Goal: Information Seeking & Learning: Understand process/instructions

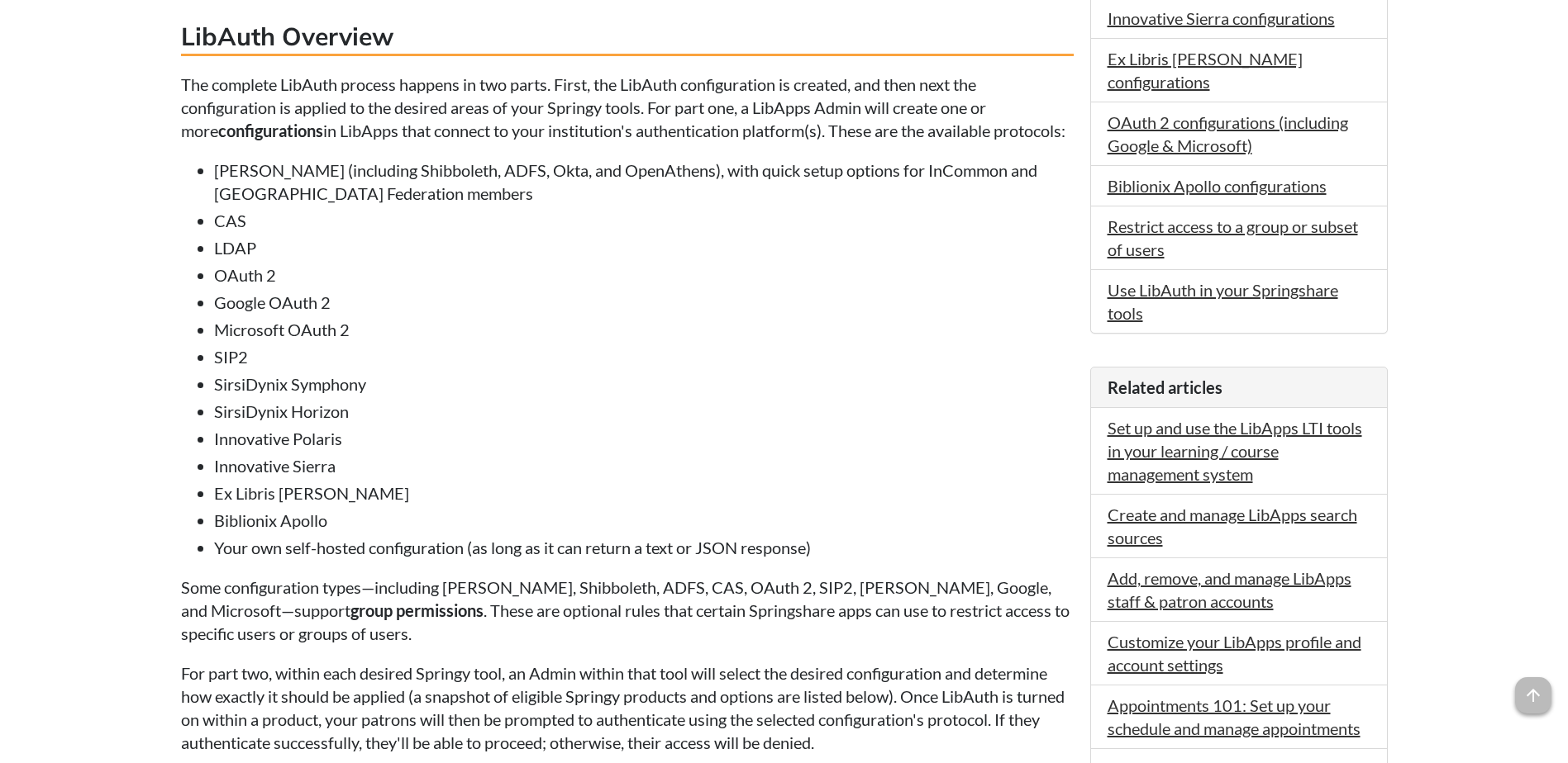
scroll to position [991, 0]
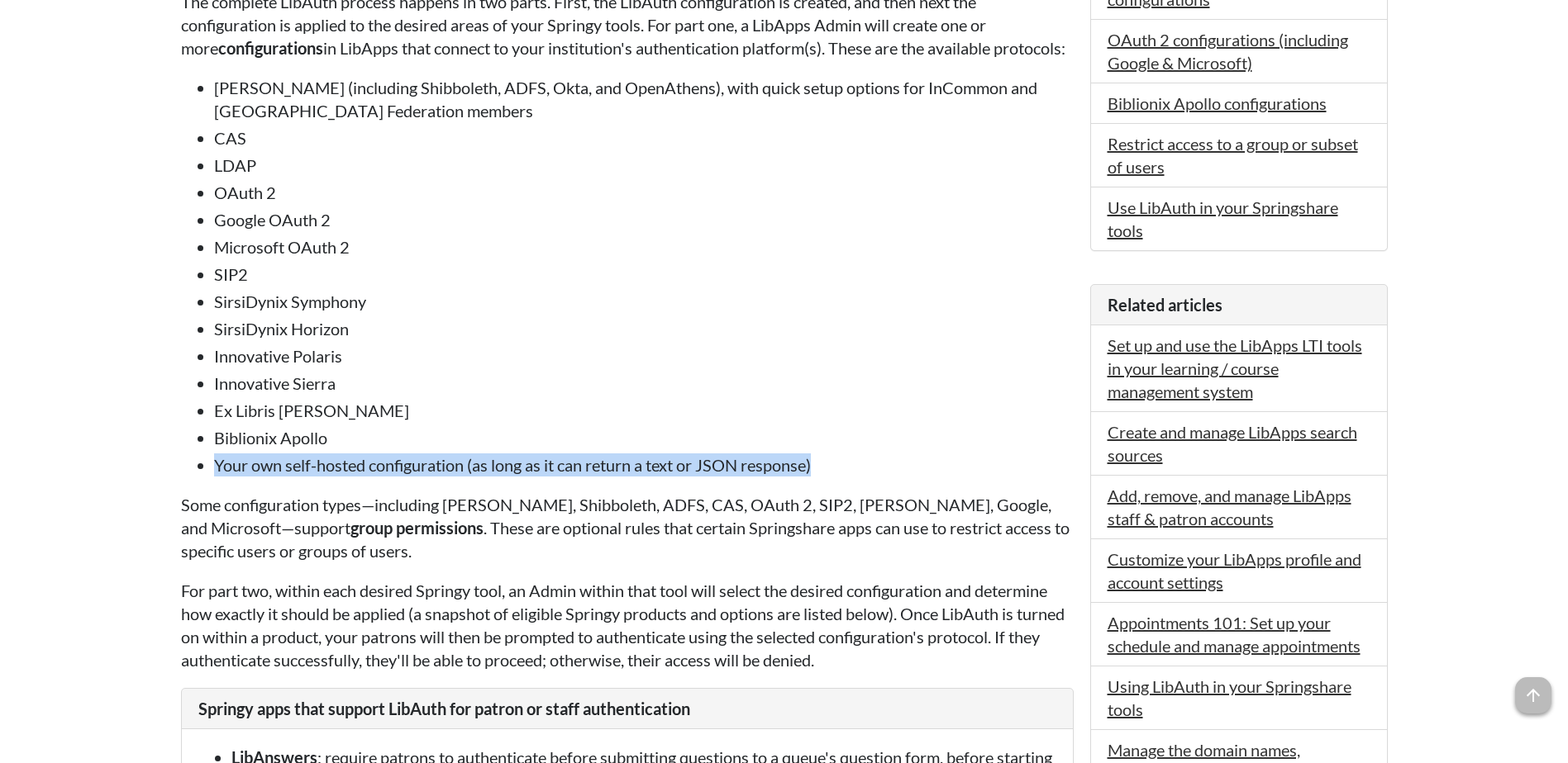
drag, startPoint x: 216, startPoint y: 490, endPoint x: 841, endPoint y: 485, distance: 625.0
click at [841, 477] on li "Your own self-hosted configuration (as long as it can return a text or JSON res…" at bounding box center [644, 465] width 860 height 23
copy li "Your own self-hosted configuration (as long as it can return a text or JSON res…"
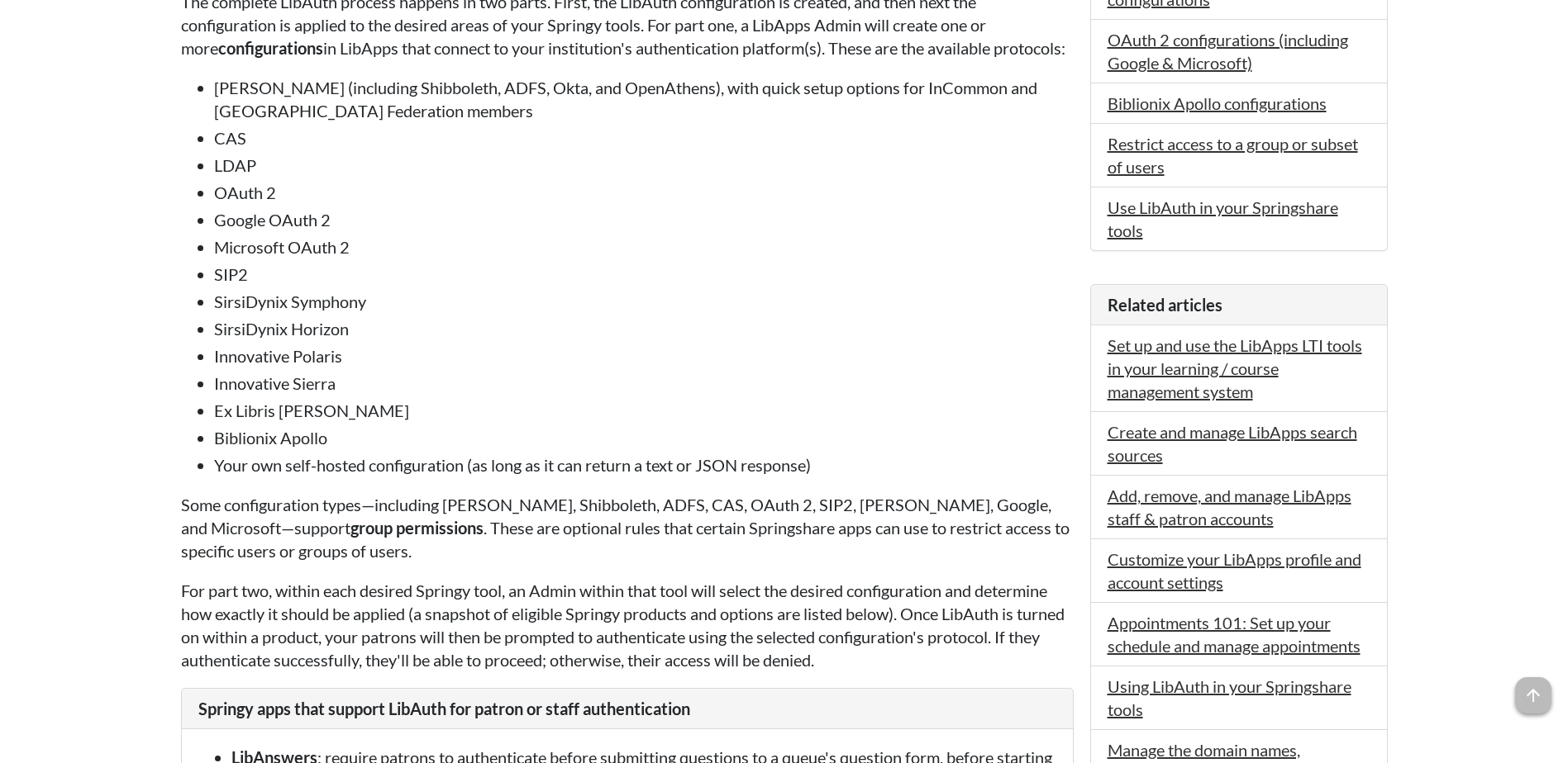
drag, startPoint x: 118, startPoint y: 208, endPoint x: 117, endPoint y: 216, distance: 8.1
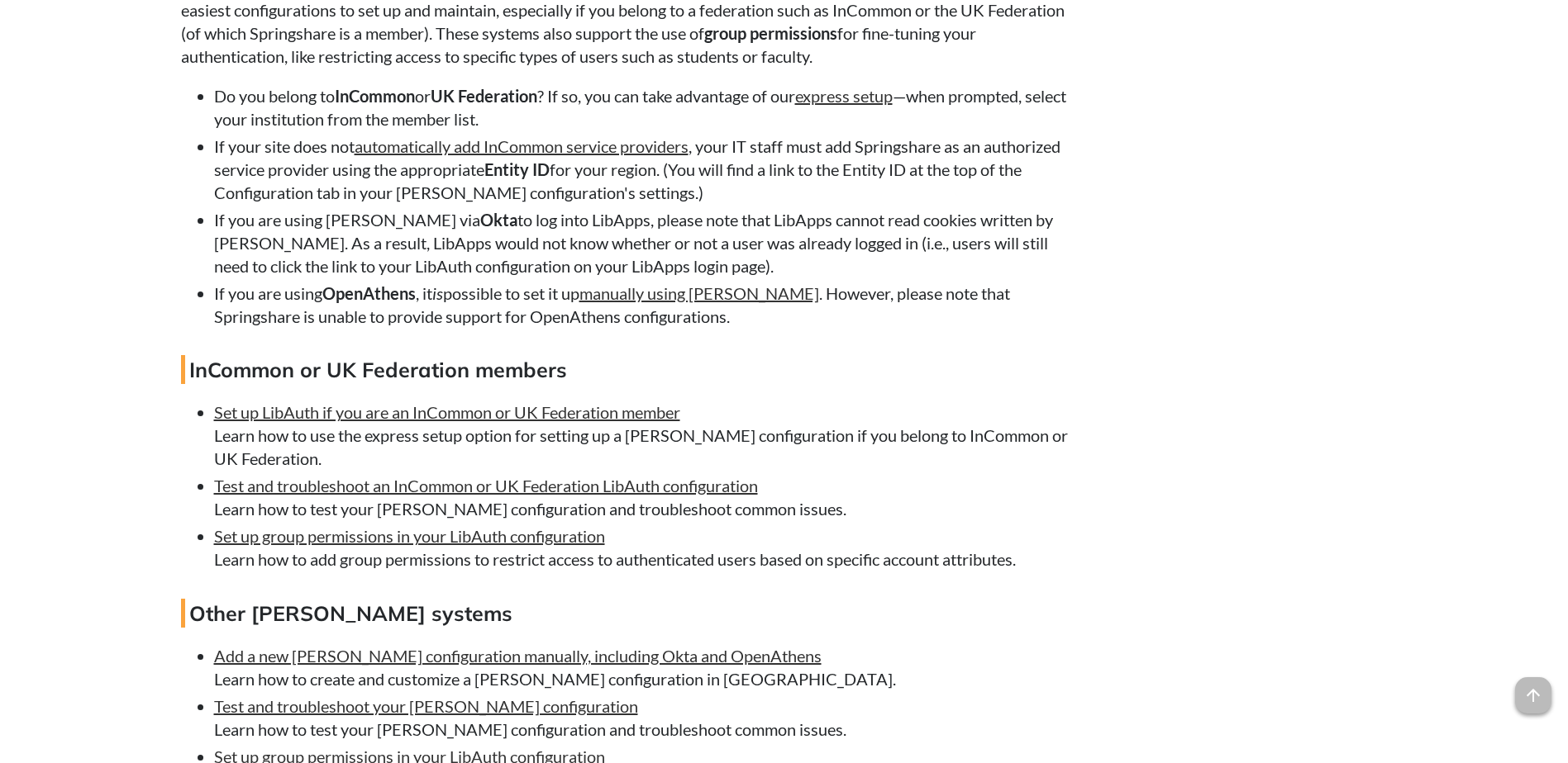
scroll to position [3057, 0]
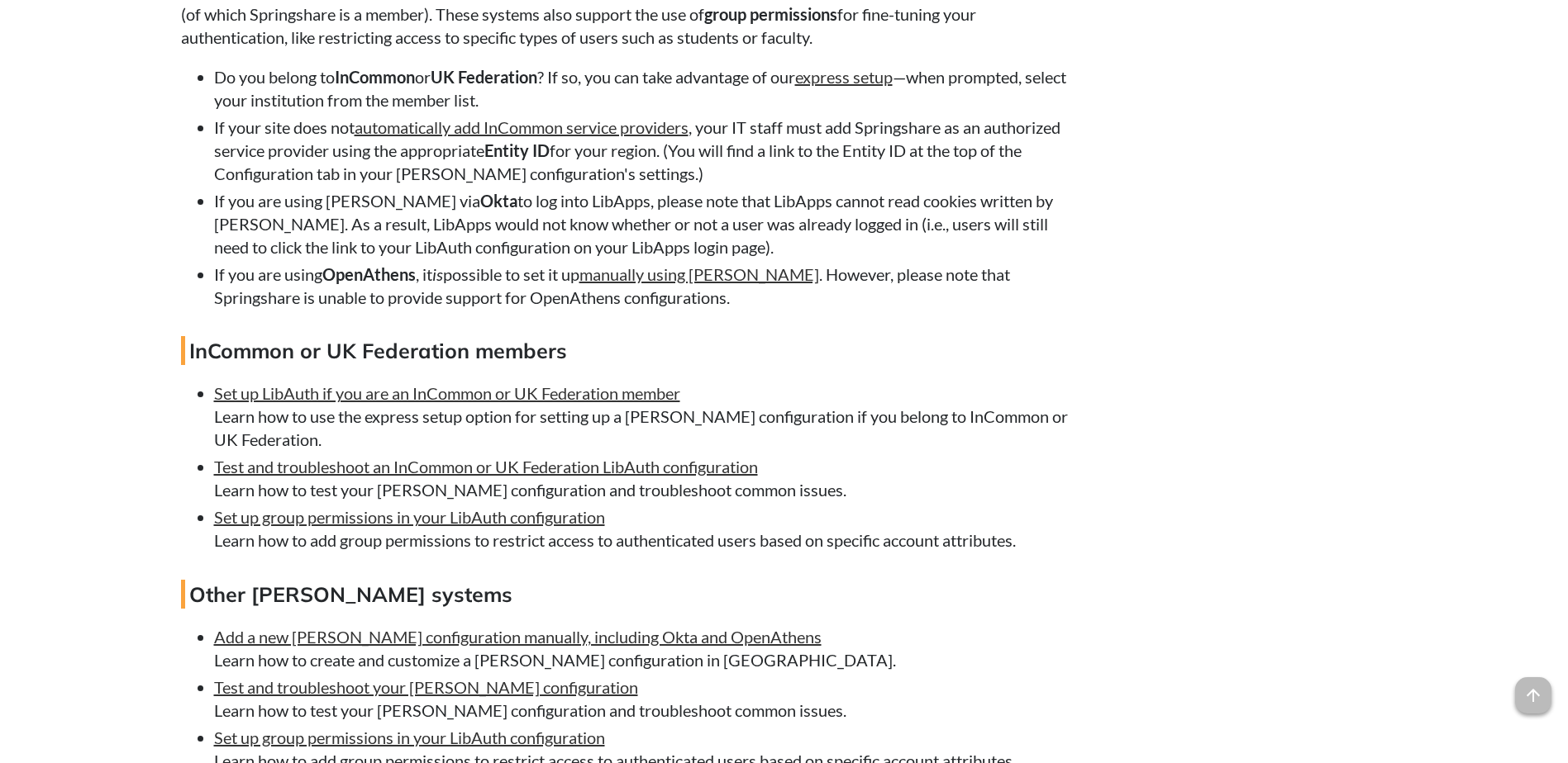
click at [481, 232] on li "If you are using [PERSON_NAME] via Okta to log into LibApps, please note that L…" at bounding box center [644, 223] width 860 height 69
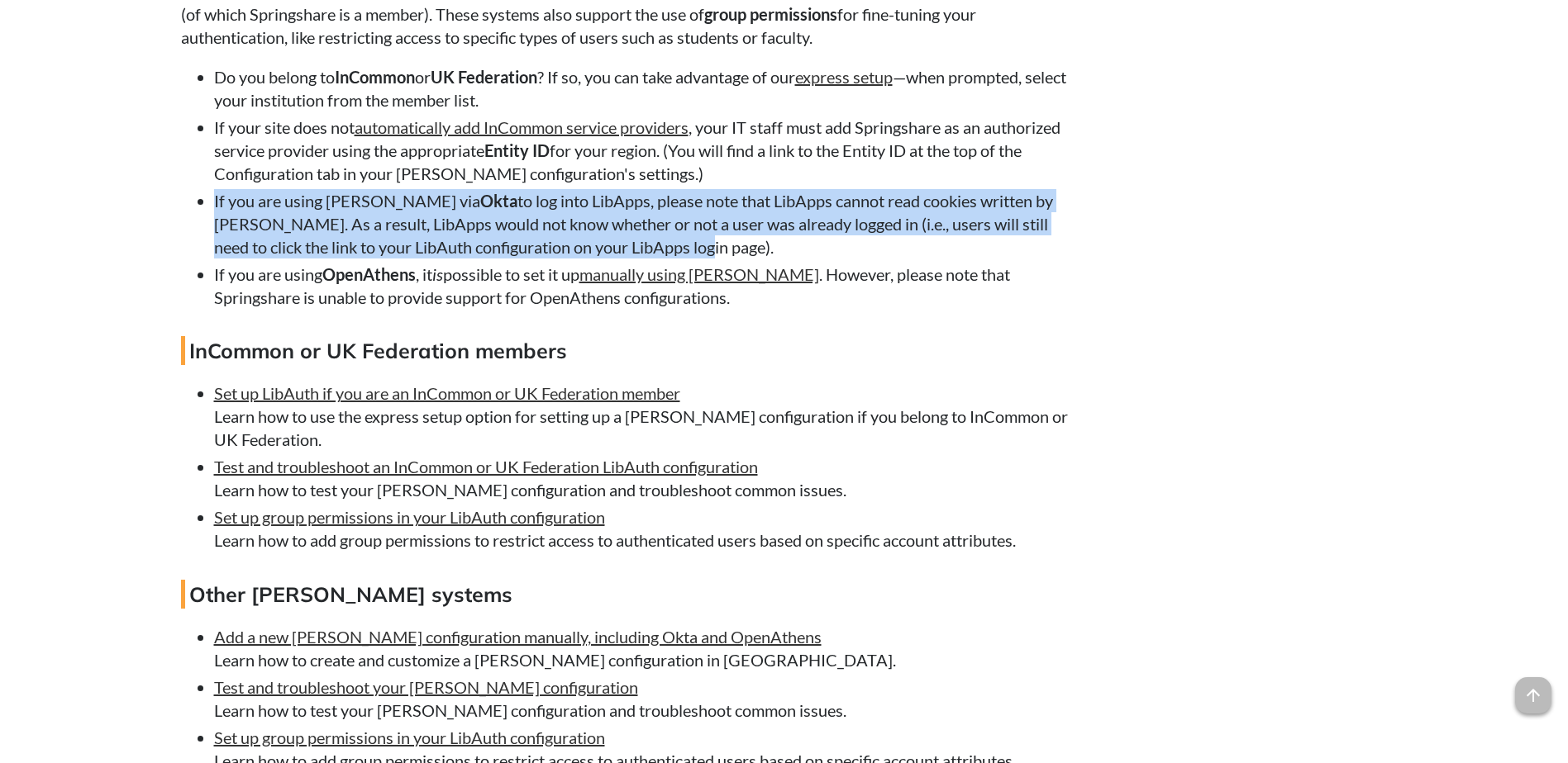
drag, startPoint x: 215, startPoint y: 228, endPoint x: 649, endPoint y: 274, distance: 436.4
click at [649, 259] on li "If you are using [PERSON_NAME] via Okta to log into LibApps, please note that L…" at bounding box center [644, 223] width 860 height 69
copy li "If you are using [PERSON_NAME] via Okta to log into LibApps, please note that L…"
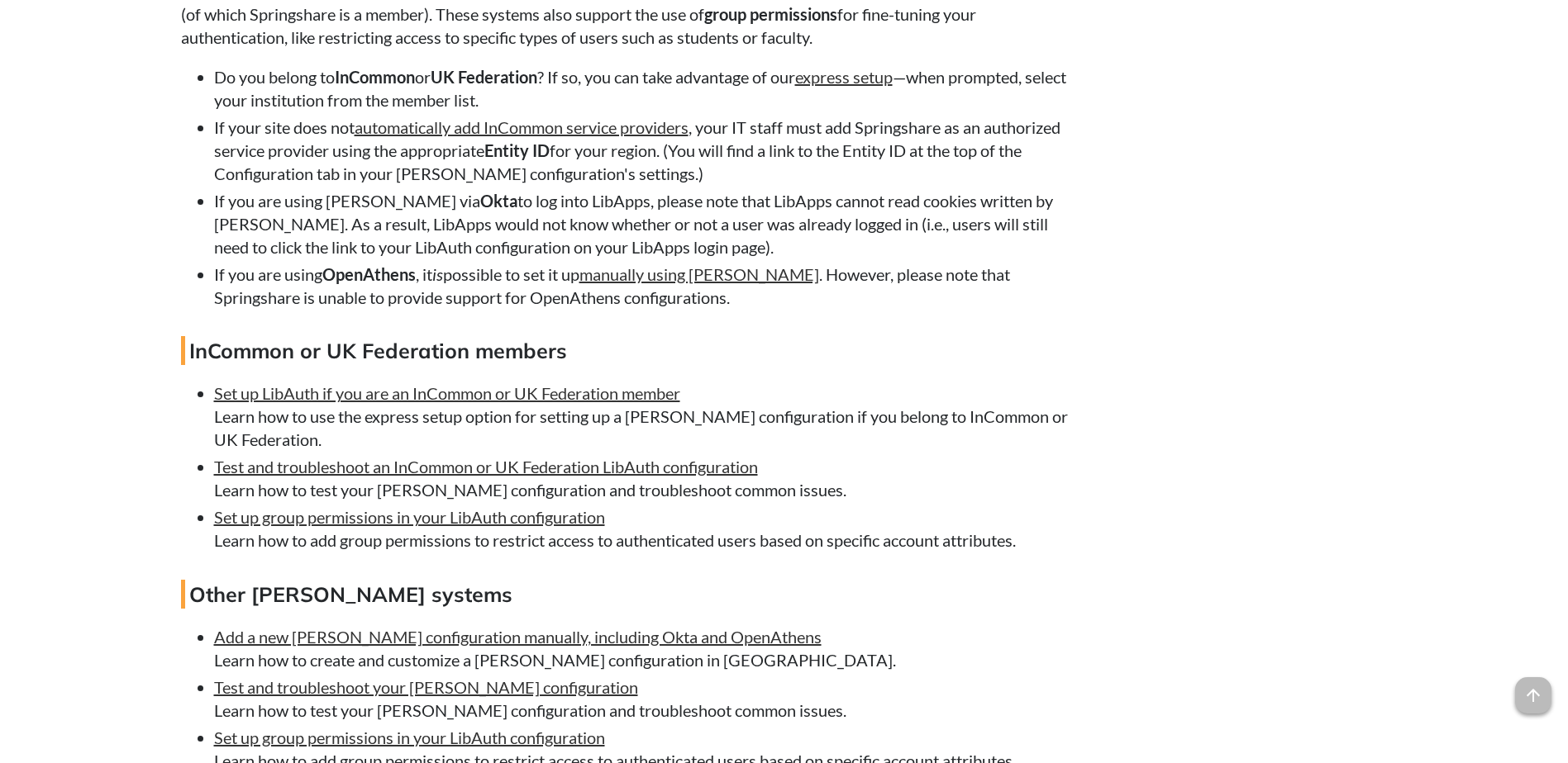
click at [860, 309] on li "​If you are using OpenAthens , it is possible to set it up manually using [PERS…" at bounding box center [644, 285] width 860 height 46
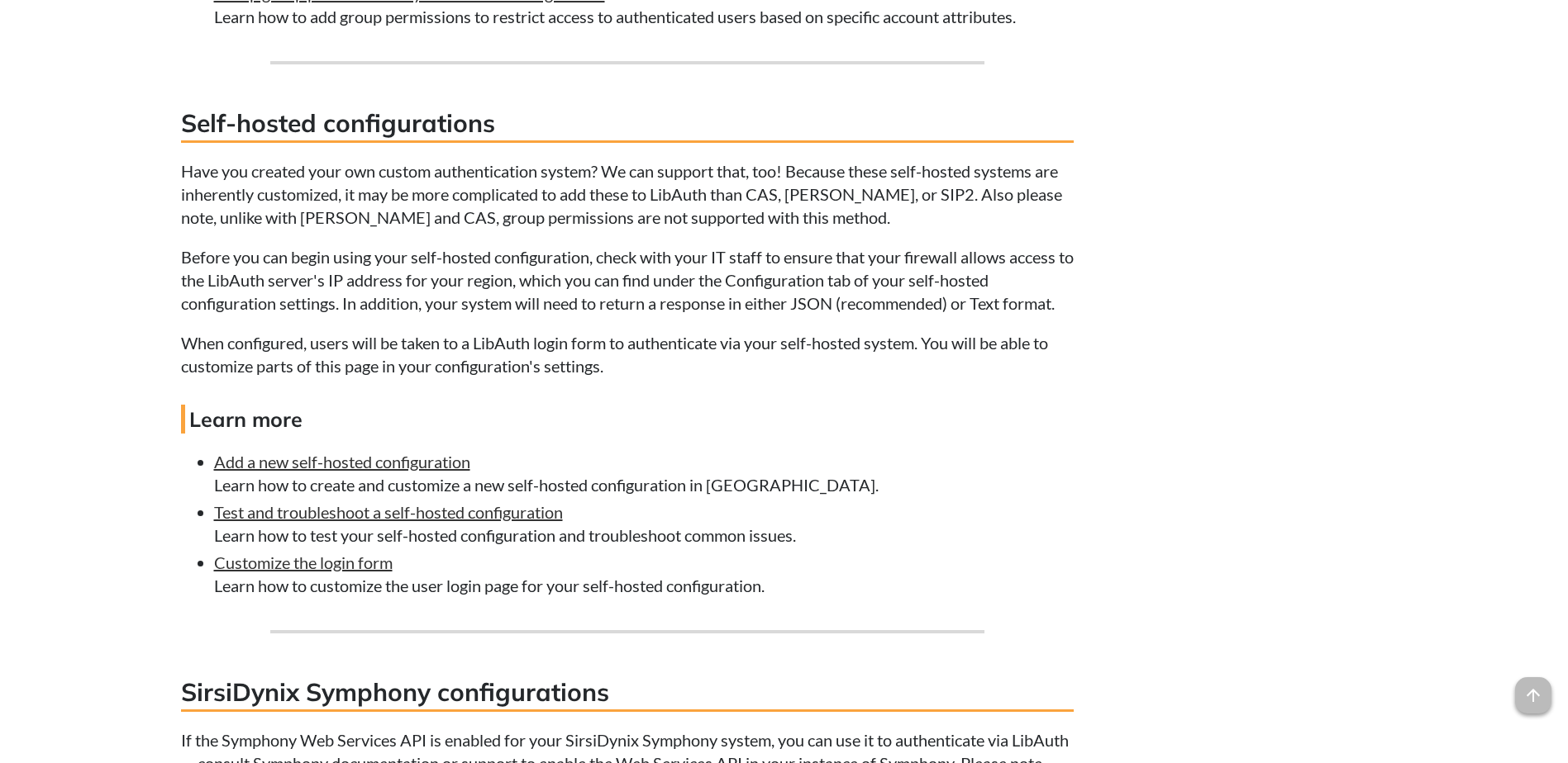
scroll to position [5948, 0]
